Goal: Information Seeking & Learning: Learn about a topic

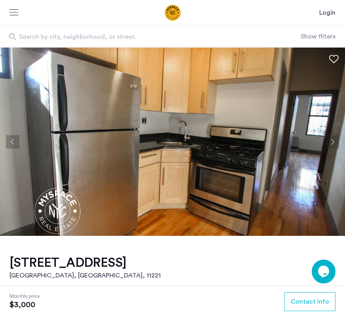
click at [240, 140] on button "Next apartment" at bounding box center [332, 141] width 13 height 13
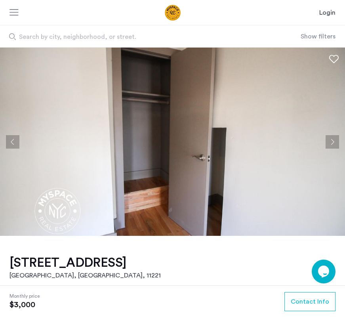
click at [240, 140] on button "Next apartment" at bounding box center [332, 141] width 13 height 13
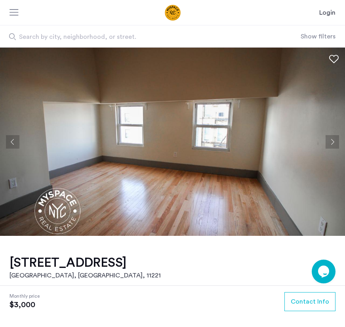
click at [240, 140] on button "Next apartment" at bounding box center [332, 141] width 13 height 13
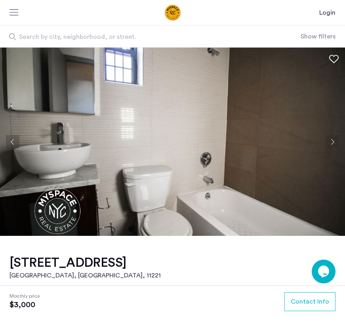
click at [240, 140] on button "Next apartment" at bounding box center [332, 141] width 13 height 13
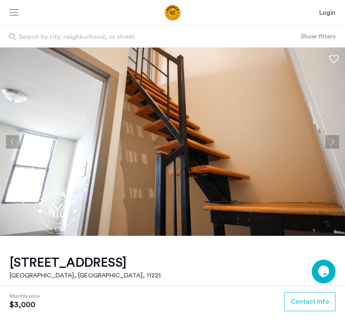
click at [240, 140] on button "Next apartment" at bounding box center [332, 141] width 13 height 13
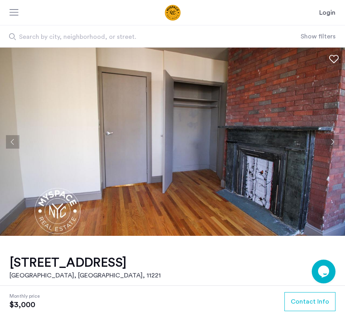
click at [240, 140] on button "Next apartment" at bounding box center [332, 141] width 13 height 13
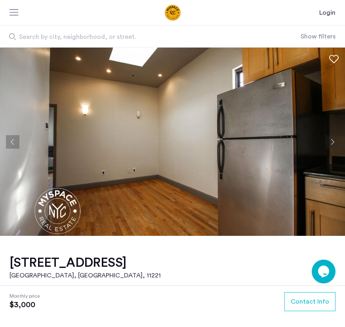
click at [240, 140] on button "Next apartment" at bounding box center [332, 141] width 13 height 13
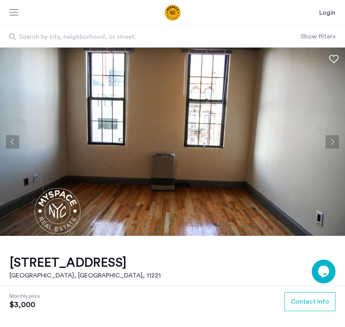
click at [240, 140] on button "Next apartment" at bounding box center [332, 141] width 13 height 13
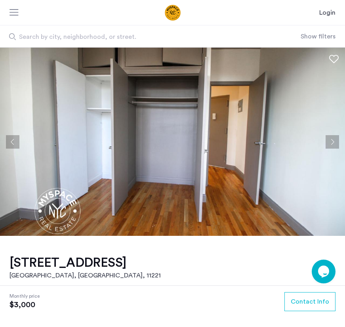
click at [240, 140] on button "Next apartment" at bounding box center [332, 141] width 13 height 13
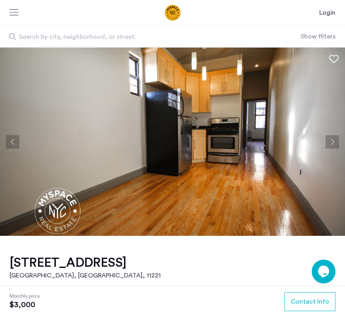
click at [240, 140] on button "Next apartment" at bounding box center [332, 141] width 13 height 13
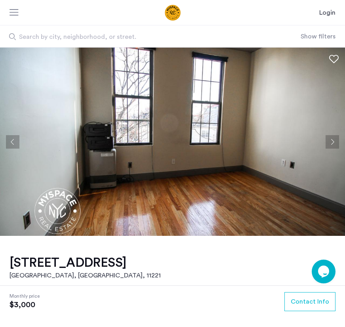
click at [240, 140] on button "Next apartment" at bounding box center [332, 141] width 13 height 13
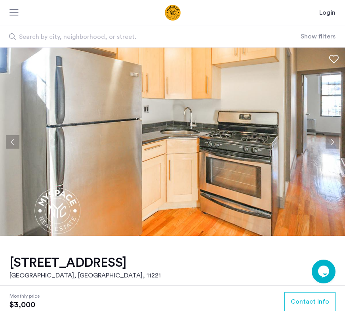
click at [240, 140] on button "Next apartment" at bounding box center [332, 141] width 13 height 13
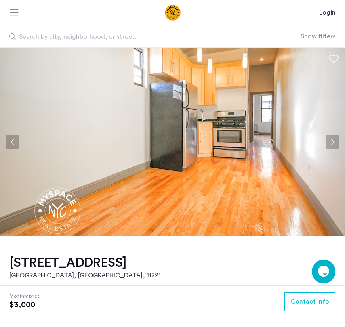
click at [240, 140] on button "Next apartment" at bounding box center [332, 141] width 13 height 13
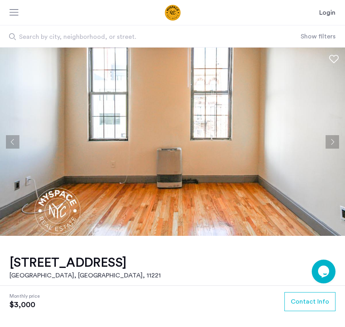
click at [240, 140] on button "Next apartment" at bounding box center [332, 141] width 13 height 13
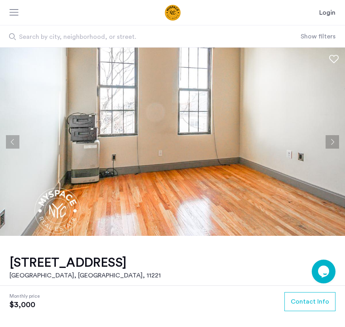
click at [240, 140] on button "Next apartment" at bounding box center [332, 141] width 13 height 13
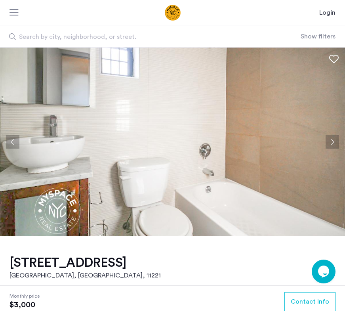
click at [240, 140] on button "Next apartment" at bounding box center [332, 141] width 13 height 13
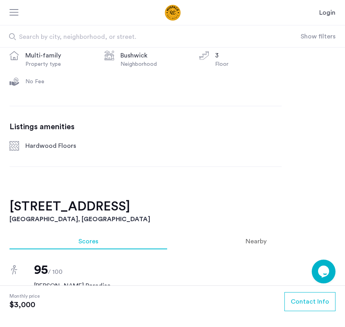
scroll to position [94, 0]
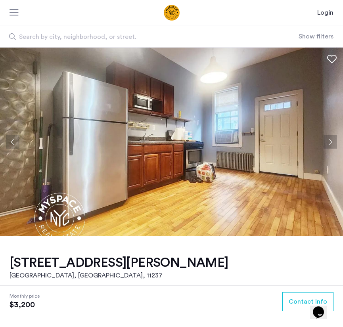
click at [240, 139] on button "Next apartment" at bounding box center [329, 141] width 13 height 13
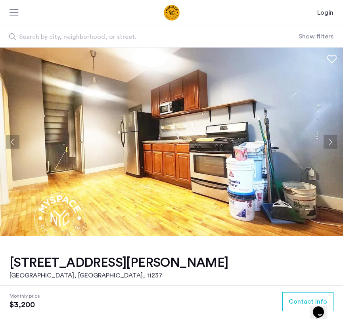
click at [240, 139] on button "Next apartment" at bounding box center [329, 141] width 13 height 13
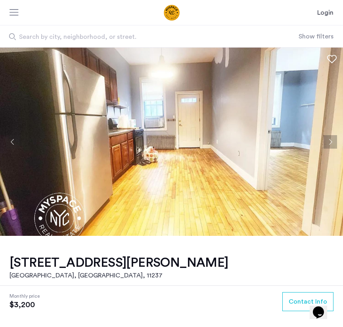
click at [240, 139] on button "Next apartment" at bounding box center [329, 141] width 13 height 13
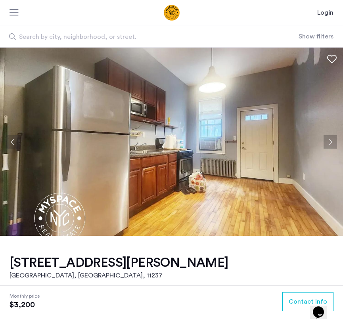
click at [240, 139] on button "Next apartment" at bounding box center [329, 141] width 13 height 13
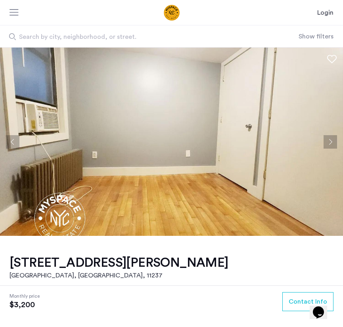
click at [240, 139] on button "Next apartment" at bounding box center [329, 141] width 13 height 13
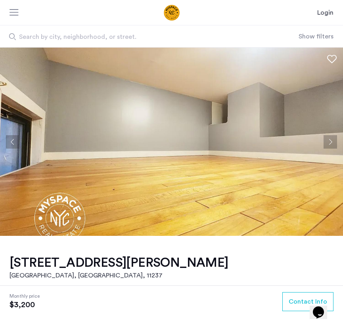
click at [240, 139] on button "Next apartment" at bounding box center [329, 141] width 13 height 13
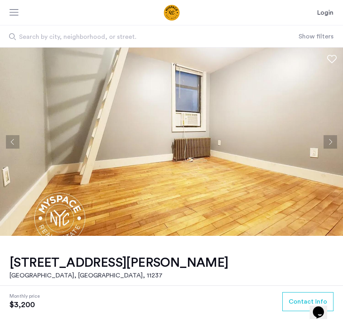
click at [240, 139] on button "Next apartment" at bounding box center [329, 141] width 13 height 13
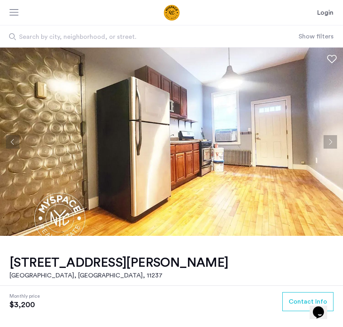
click at [240, 139] on button "Next apartment" at bounding box center [329, 141] width 13 height 13
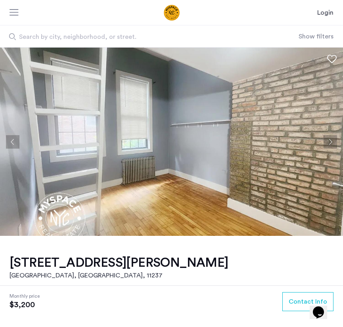
click at [240, 139] on button "Next apartment" at bounding box center [329, 141] width 13 height 13
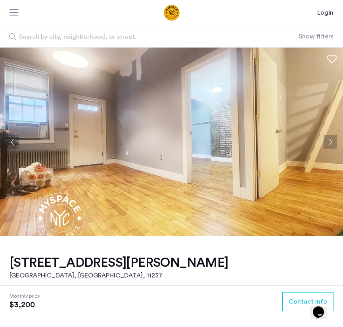
click at [240, 139] on button "Next apartment" at bounding box center [329, 141] width 13 height 13
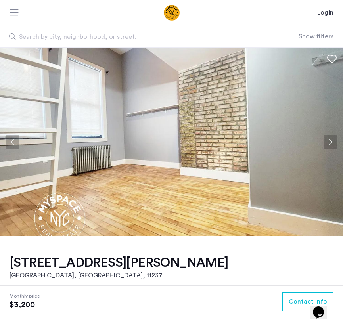
click at [240, 139] on button "Next apartment" at bounding box center [329, 141] width 13 height 13
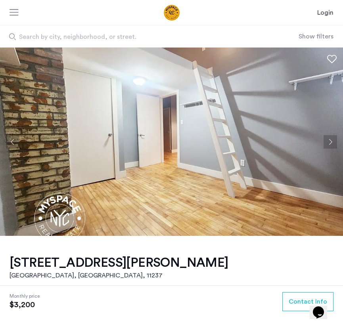
click at [240, 139] on button "Next apartment" at bounding box center [329, 141] width 13 height 13
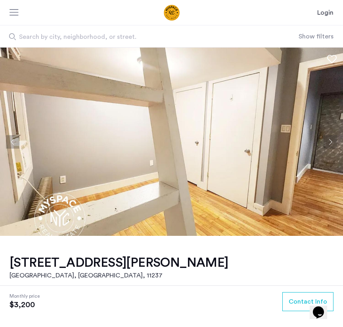
click at [240, 139] on button "Next apartment" at bounding box center [329, 141] width 13 height 13
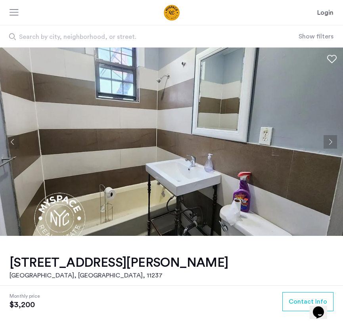
click at [240, 139] on button "Next apartment" at bounding box center [329, 141] width 13 height 13
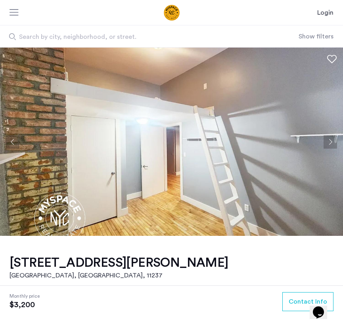
click at [240, 139] on button "Next apartment" at bounding box center [329, 141] width 13 height 13
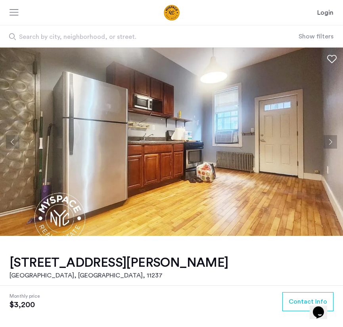
click at [240, 139] on button "Next apartment" at bounding box center [329, 141] width 13 height 13
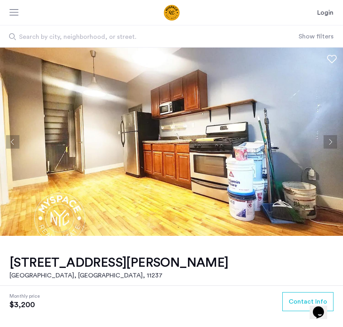
click at [240, 139] on button "Next apartment" at bounding box center [329, 141] width 13 height 13
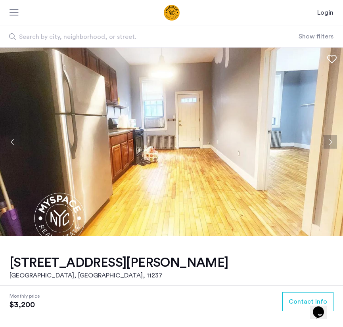
click at [240, 139] on button "Next apartment" at bounding box center [329, 141] width 13 height 13
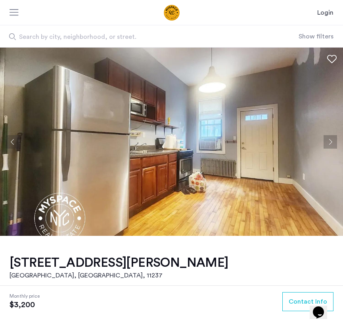
click at [240, 139] on button "Next apartment" at bounding box center [329, 141] width 13 height 13
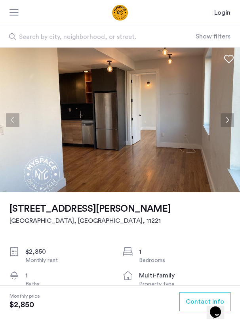
click at [224, 120] on button "Next apartment" at bounding box center [227, 119] width 13 height 13
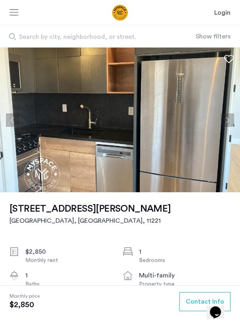
click at [224, 120] on button "Next apartment" at bounding box center [227, 119] width 13 height 13
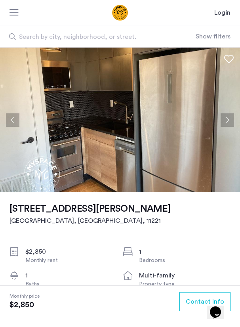
click at [224, 120] on button "Next apartment" at bounding box center [227, 119] width 13 height 13
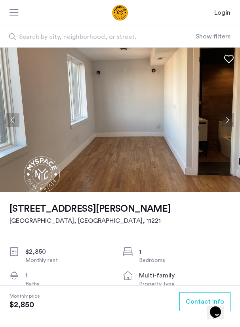
click at [224, 120] on button "Next apartment" at bounding box center [227, 119] width 13 height 13
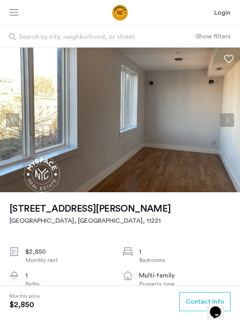
click at [224, 120] on button "Next apartment" at bounding box center [227, 119] width 13 height 13
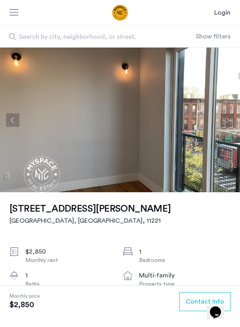
click at [224, 120] on button "Next apartment" at bounding box center [227, 119] width 13 height 13
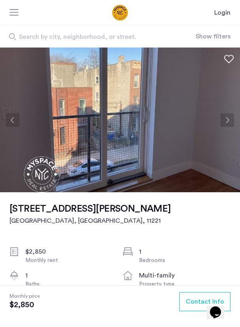
click at [224, 120] on button "Next apartment" at bounding box center [227, 119] width 13 height 13
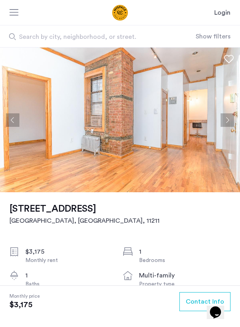
click at [228, 120] on button "Next apartment" at bounding box center [227, 119] width 13 height 13
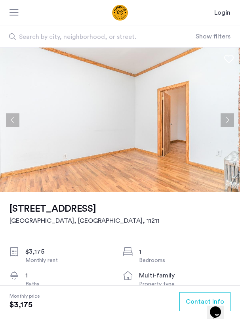
click at [228, 120] on button "Next apartment" at bounding box center [227, 119] width 13 height 13
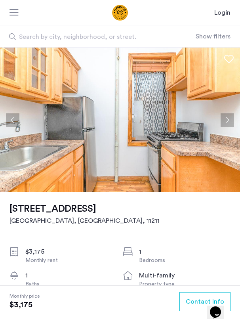
click at [228, 120] on button "Next apartment" at bounding box center [227, 119] width 13 height 13
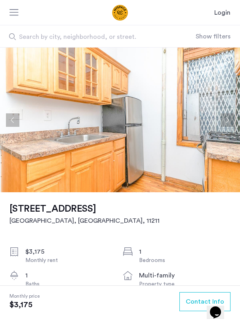
click at [228, 120] on button "Next apartment" at bounding box center [227, 119] width 13 height 13
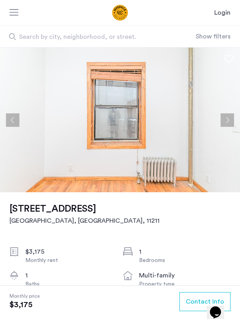
click at [228, 120] on button "Next apartment" at bounding box center [227, 119] width 13 height 13
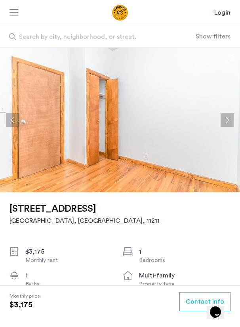
click at [228, 120] on button "Next apartment" at bounding box center [227, 119] width 13 height 13
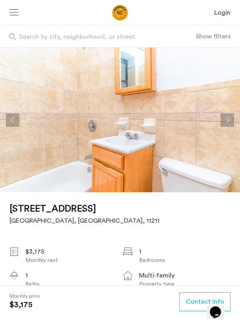
click at [228, 120] on button "Next apartment" at bounding box center [227, 119] width 13 height 13
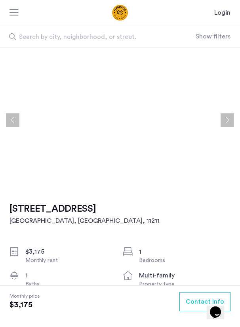
click at [228, 120] on button "Next apartment" at bounding box center [227, 119] width 13 height 13
